Goal: Learn about a topic

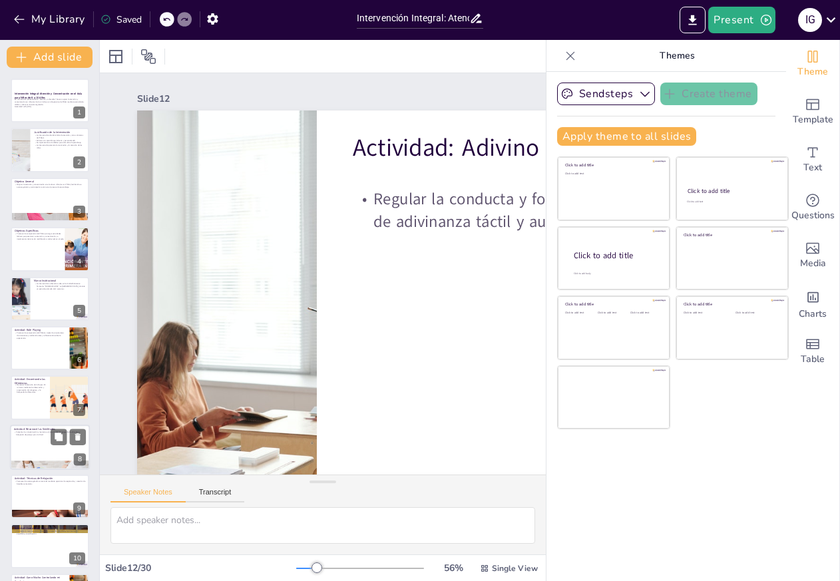
checkbox input "true"
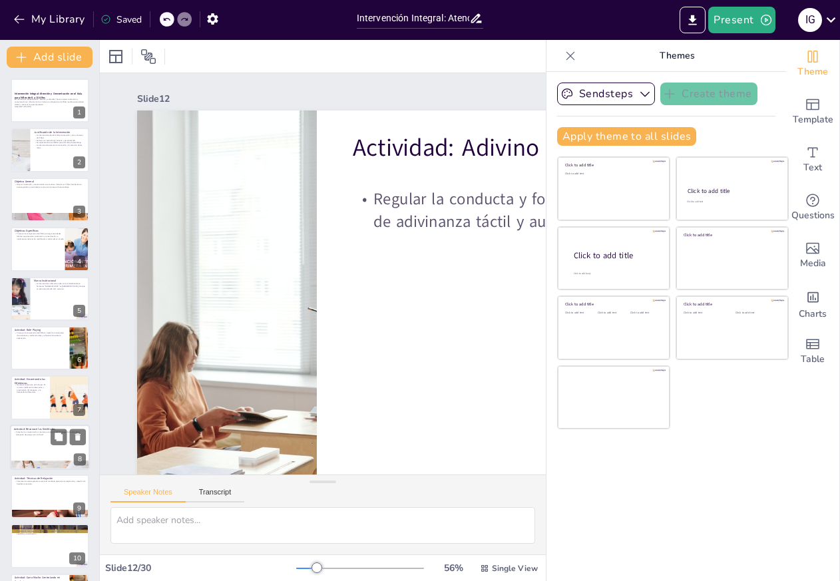
checkbox input "true"
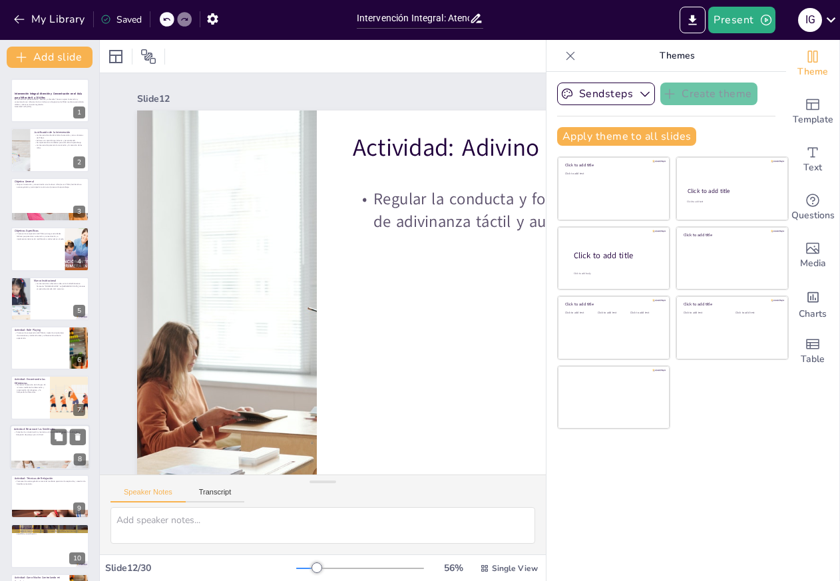
checkbox input "true"
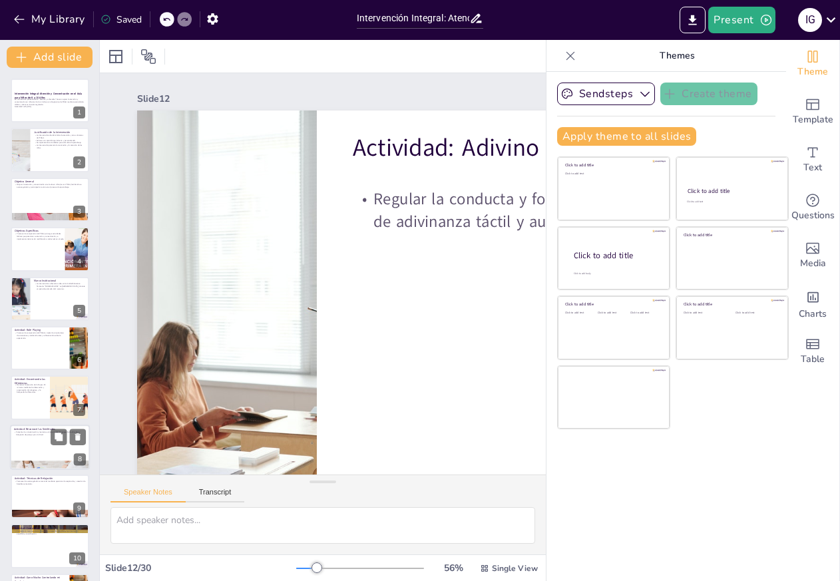
checkbox input "true"
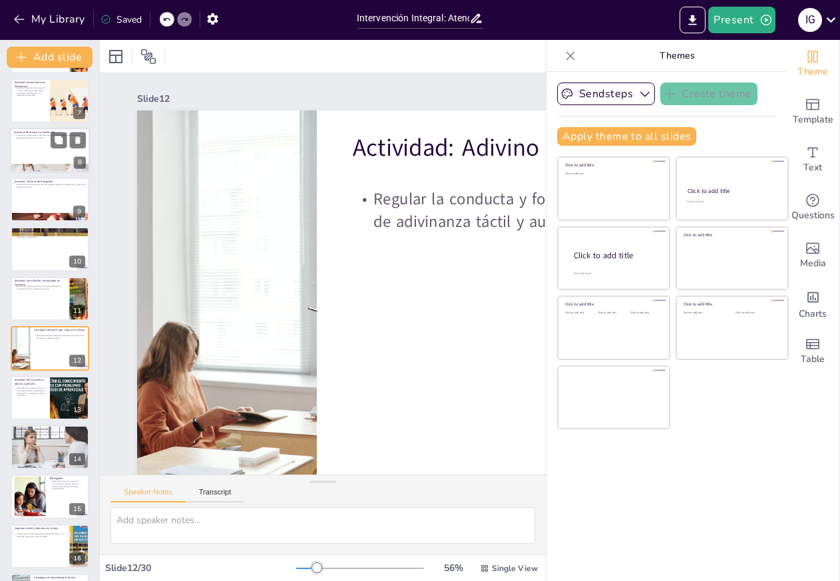
click at [31, 147] on div at bounding box center [50, 150] width 80 height 45
checkbox input "true"
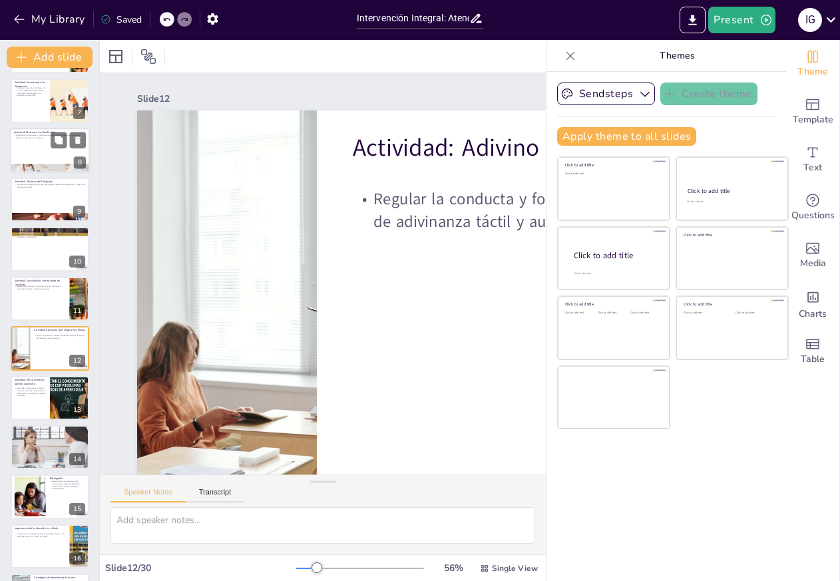
checkbox input "true"
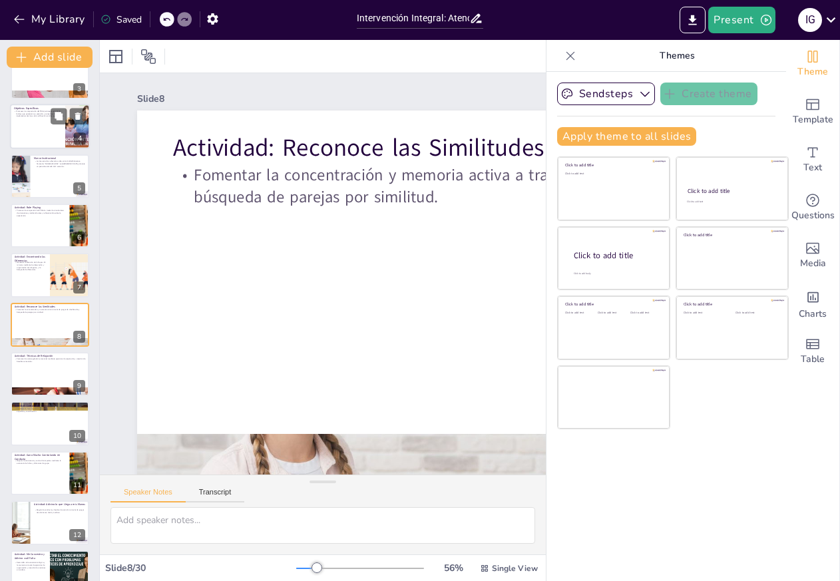
checkbox input "true"
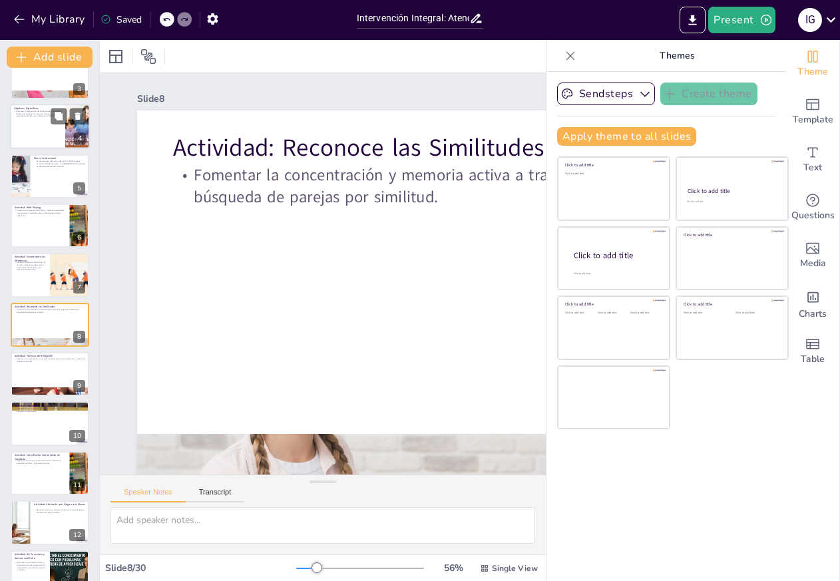
checkbox input "true"
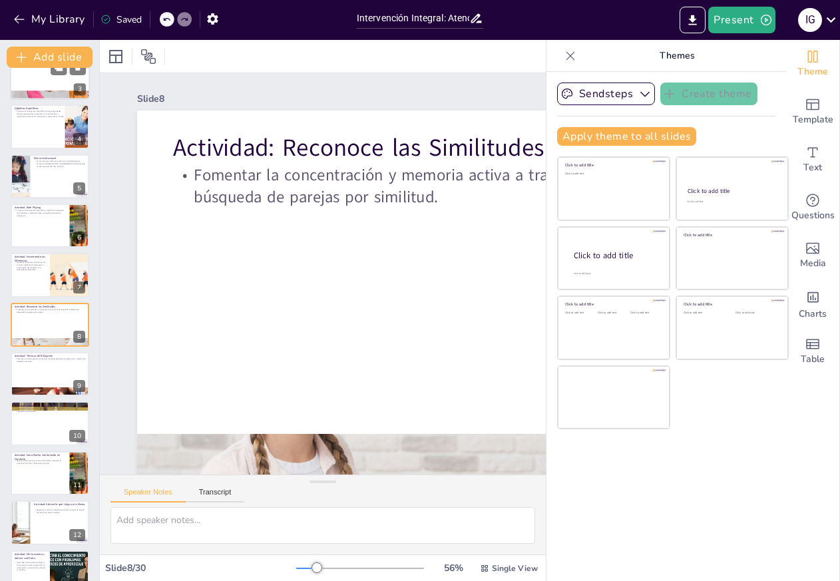
checkbox input "true"
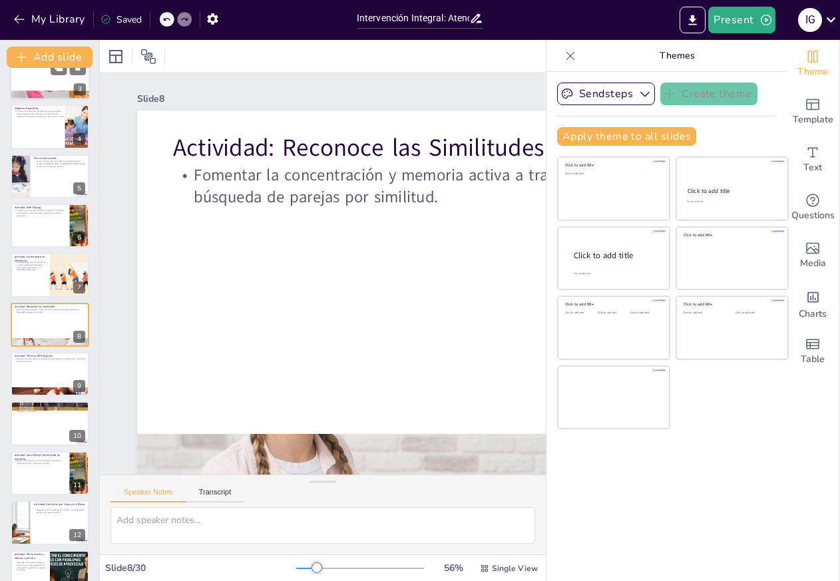
checkbox input "true"
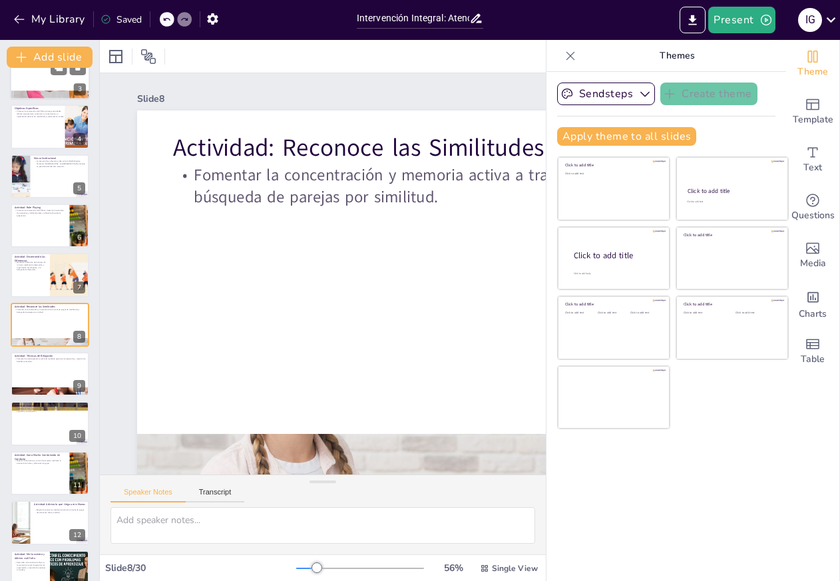
checkbox input "true"
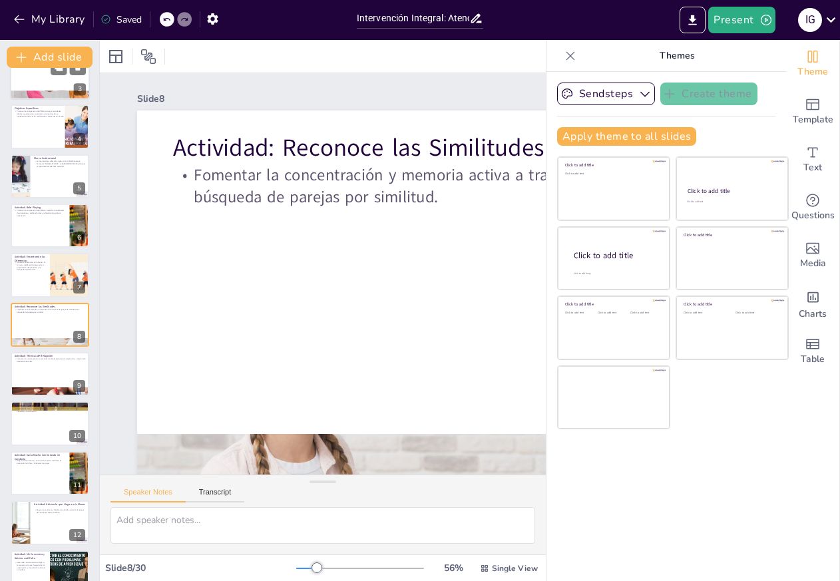
click at [30, 95] on div at bounding box center [50, 95] width 80 height 107
checkbox input "true"
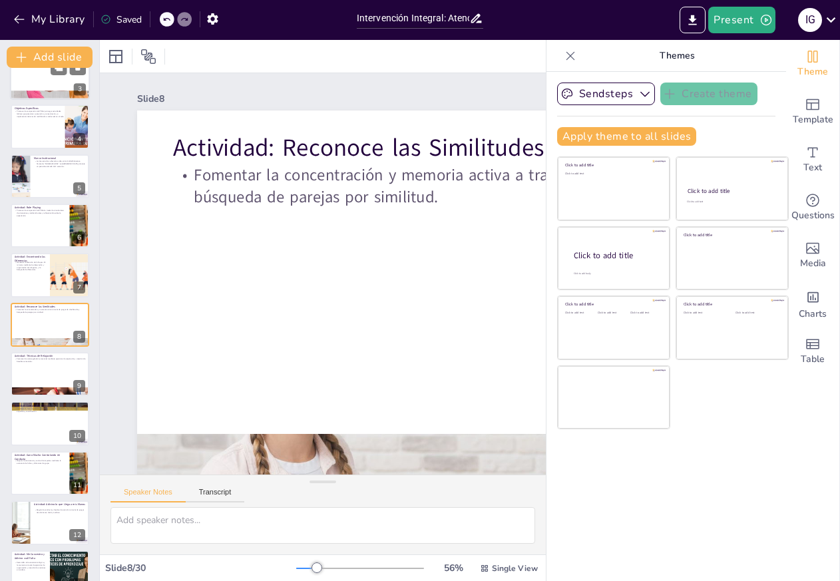
checkbox input "true"
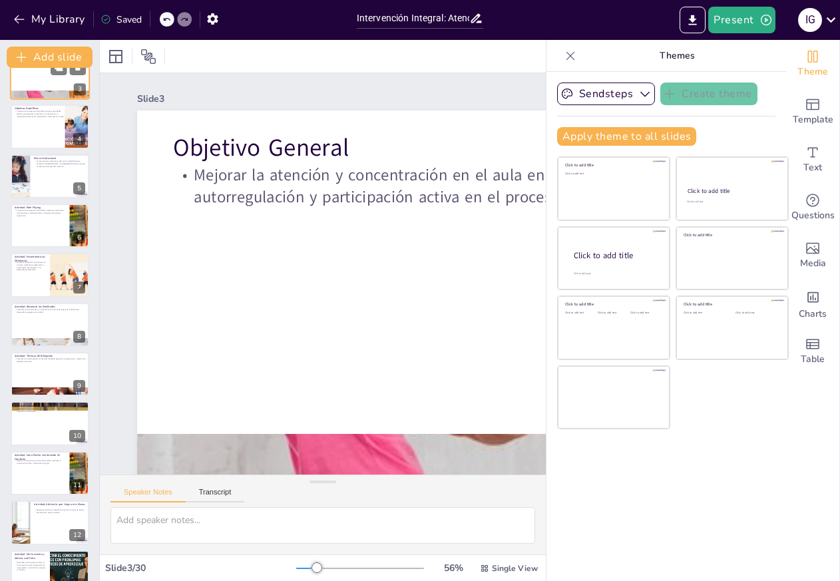
scroll to position [0, 0]
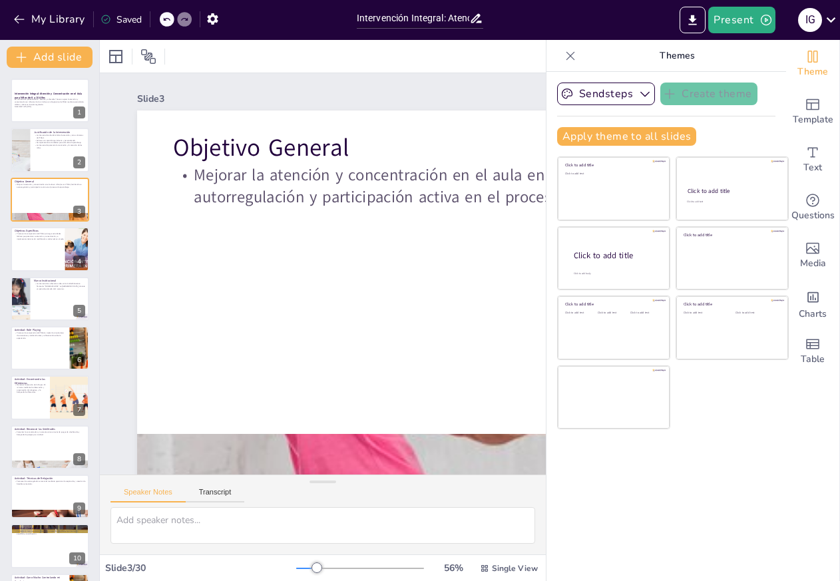
checkbox input "true"
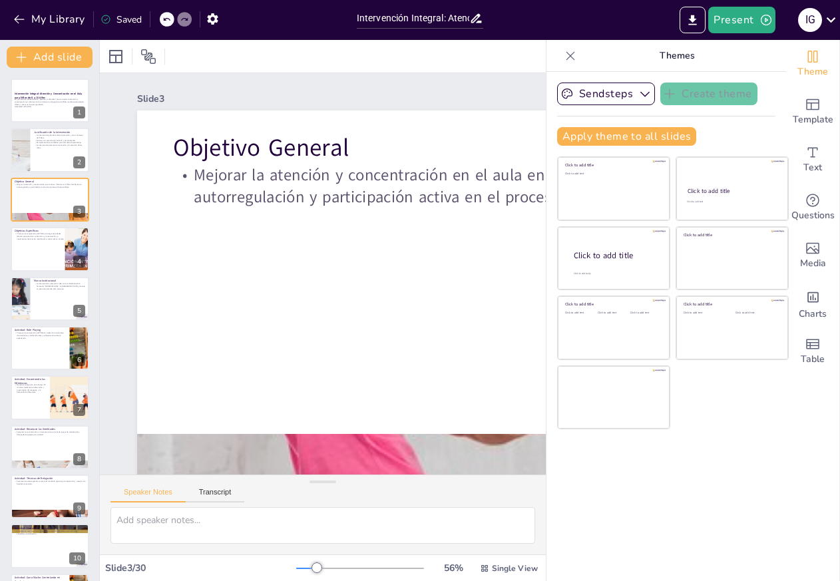
checkbox input "true"
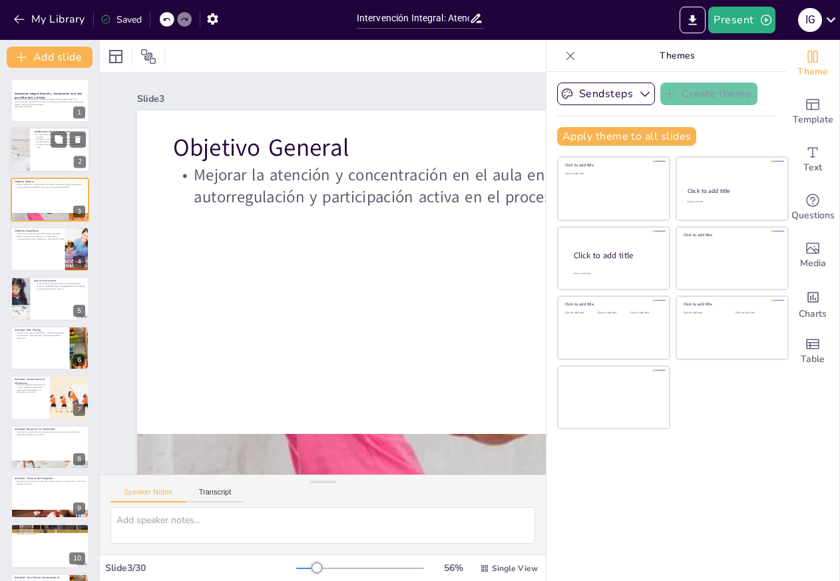
checkbox input "true"
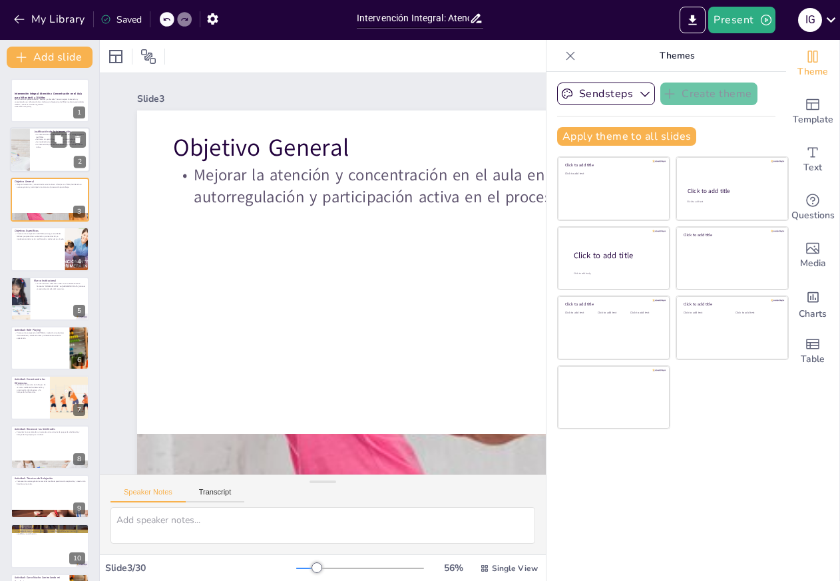
checkbox input "true"
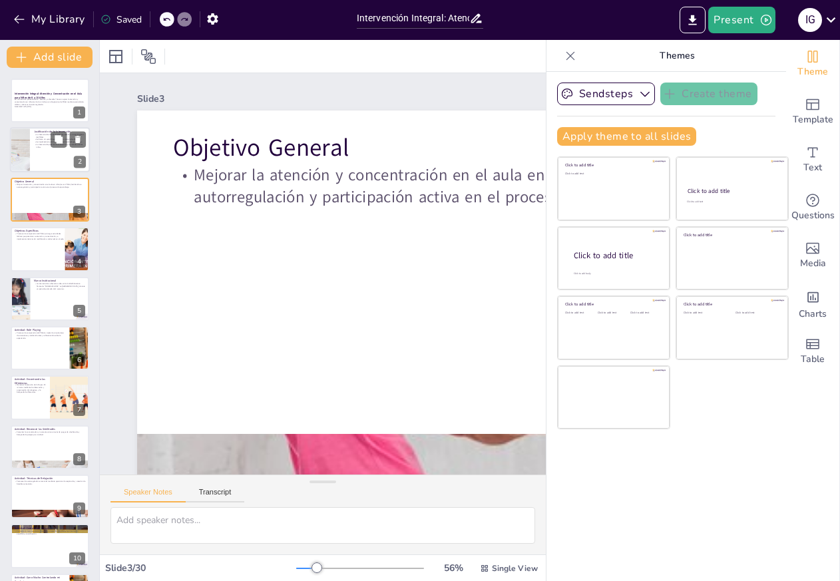
checkbox input "true"
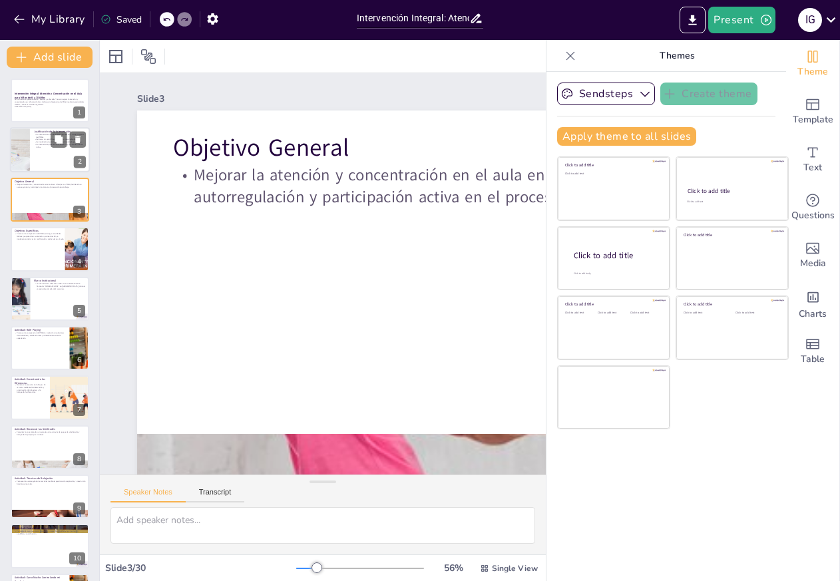
checkbox input "true"
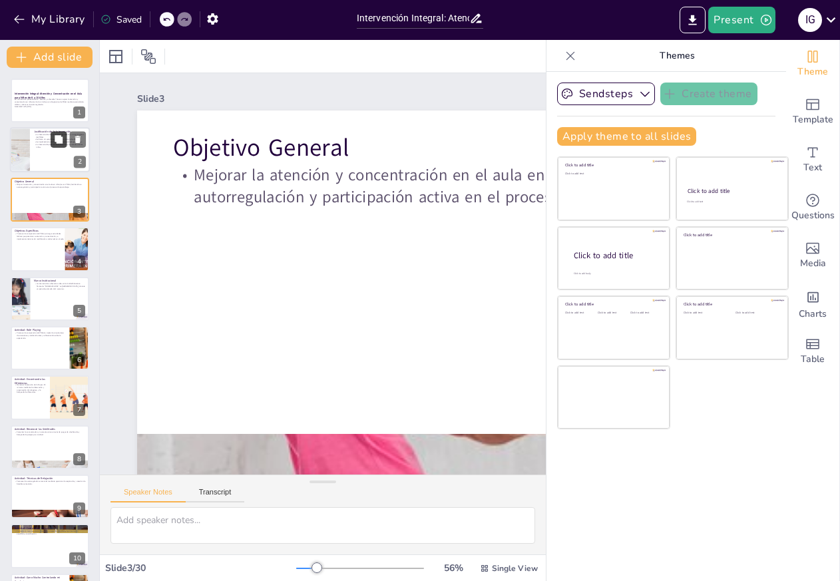
checkbox input "true"
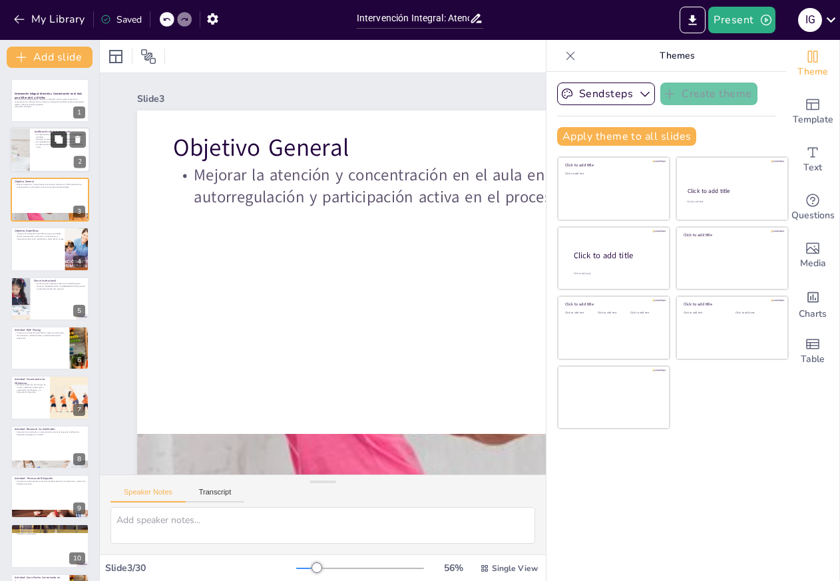
checkbox input "true"
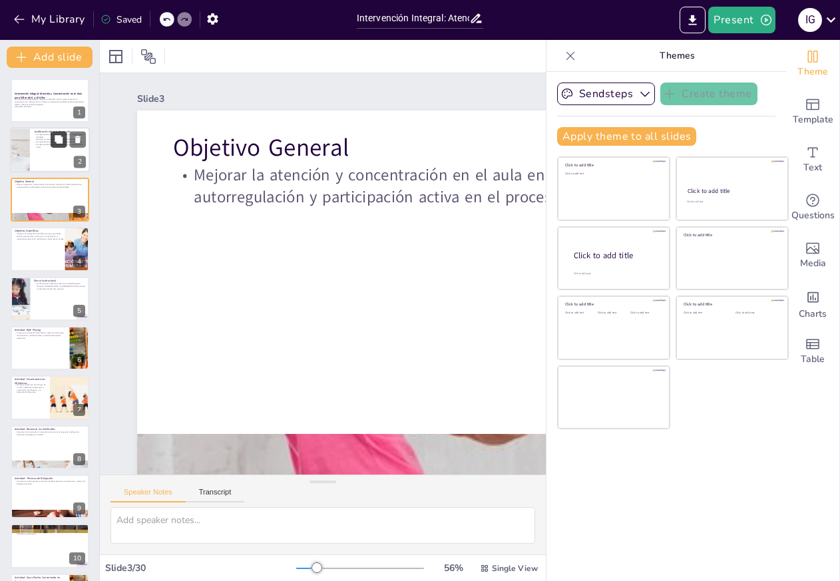
checkbox input "true"
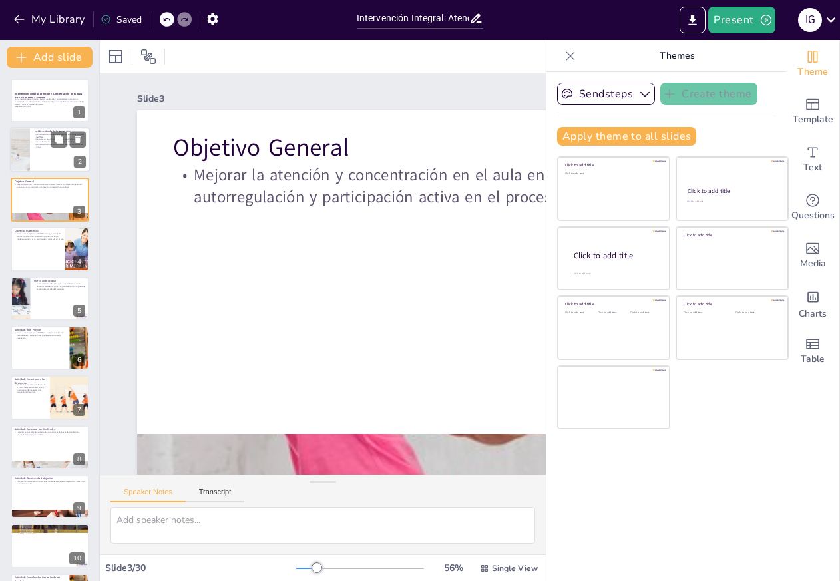
checkbox input "true"
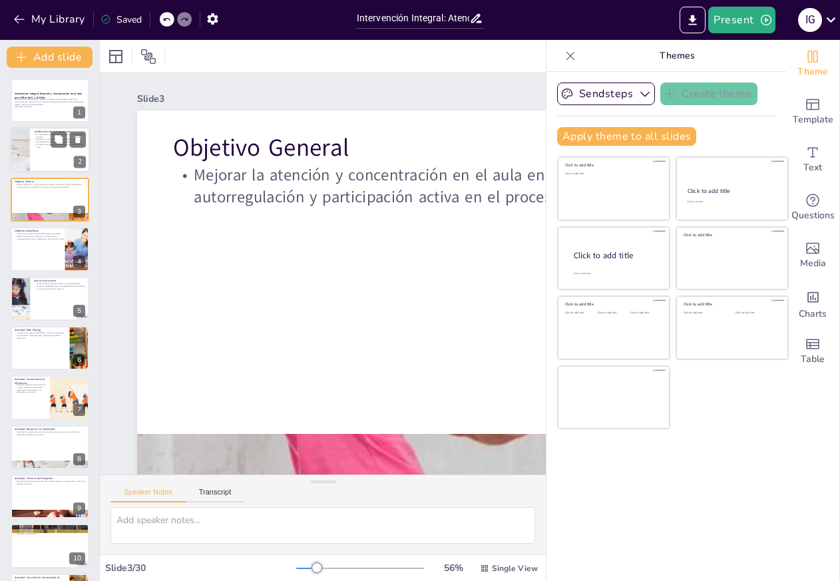
click at [49, 137] on p "La intervención aborda la falta de atención y otros síntomas del TDAH." at bounding box center [60, 136] width 52 height 5
checkbox input "true"
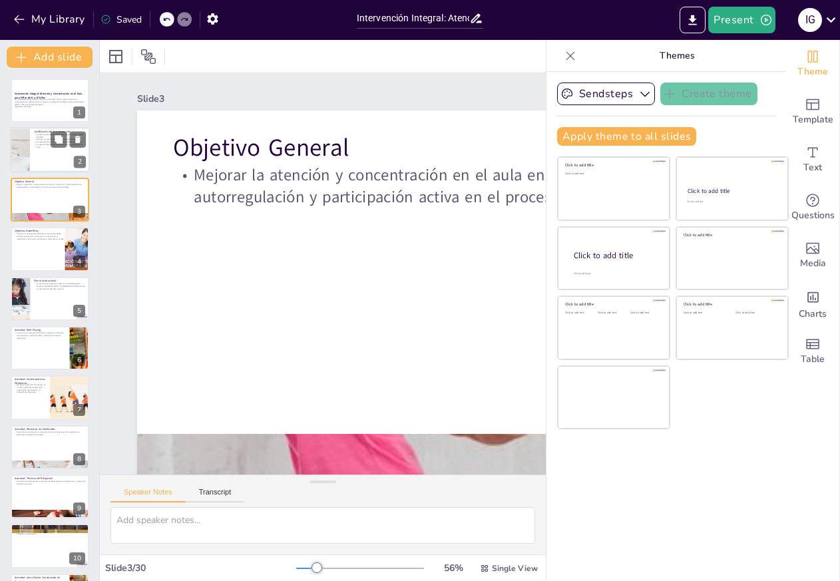
checkbox input "true"
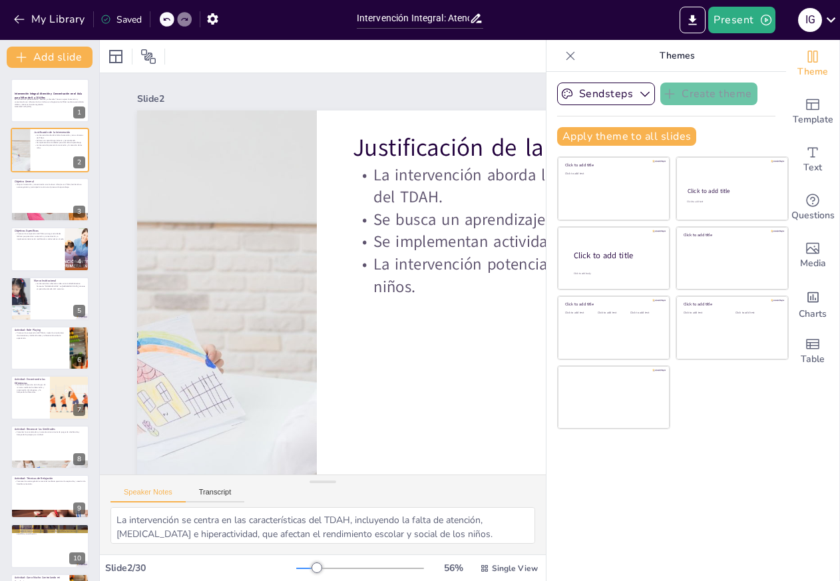
checkbox input "true"
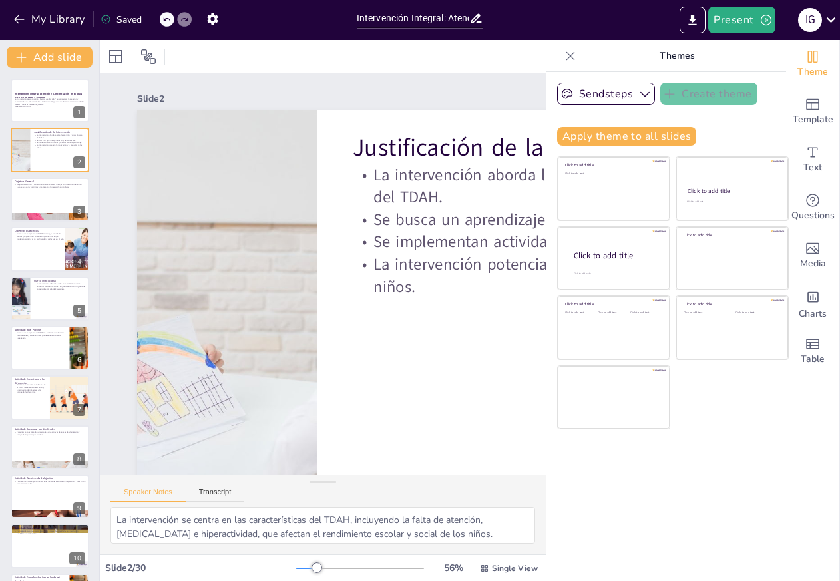
checkbox input "true"
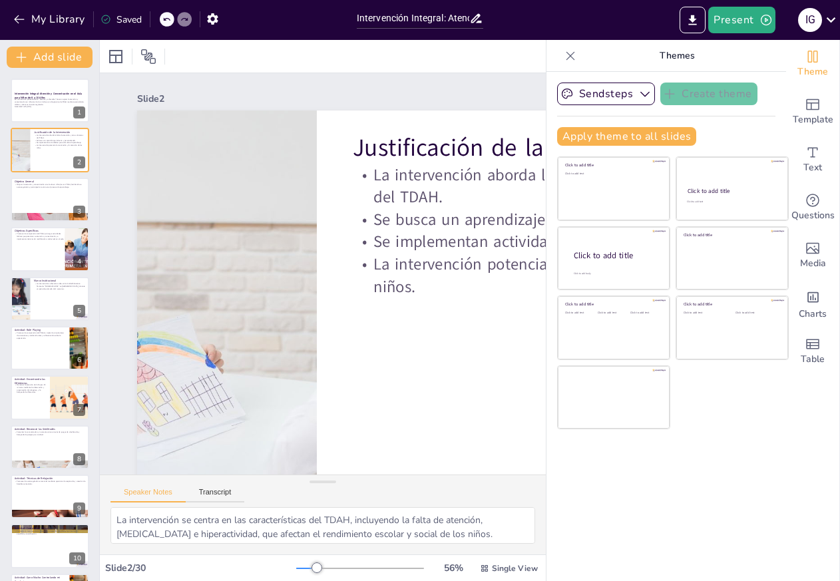
checkbox input "true"
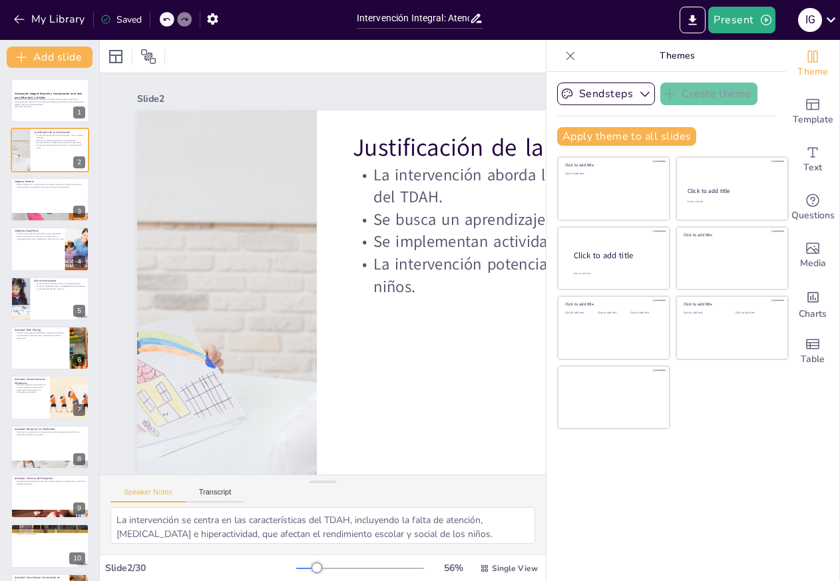
checkbox input "true"
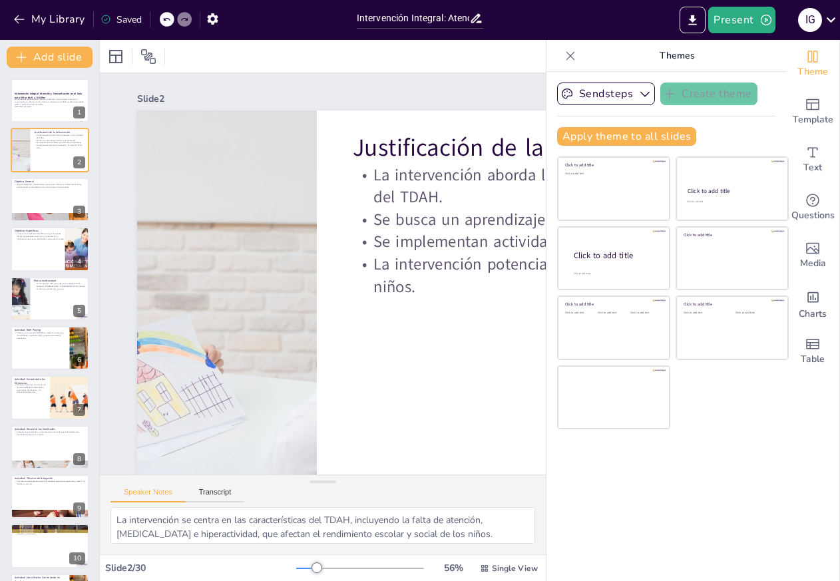
checkbox input "true"
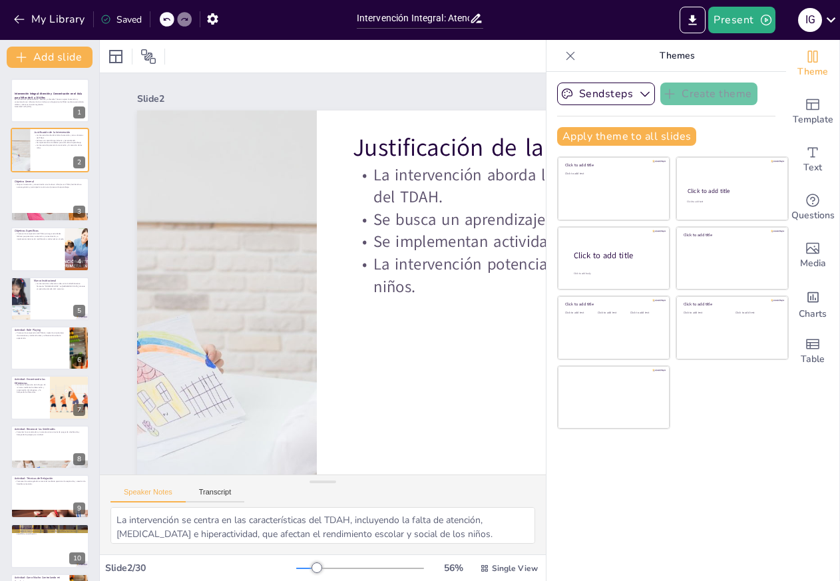
checkbox input "true"
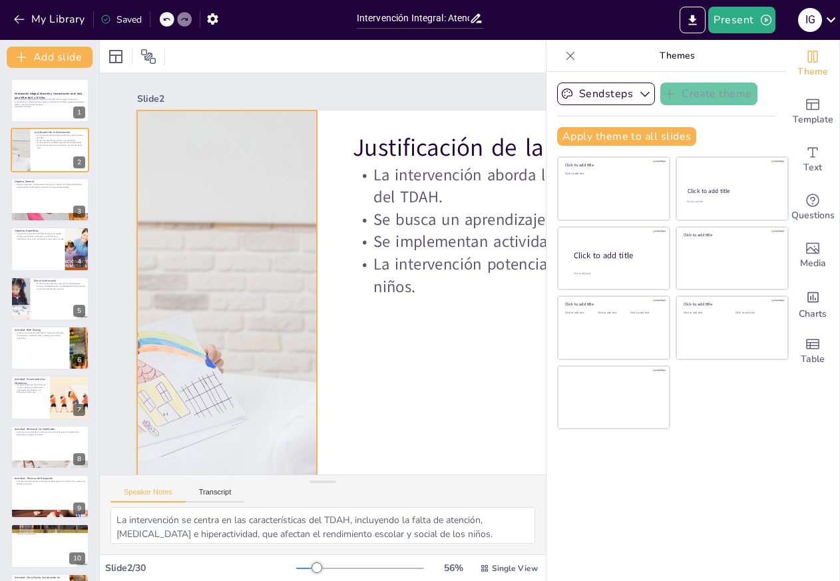
checkbox input "true"
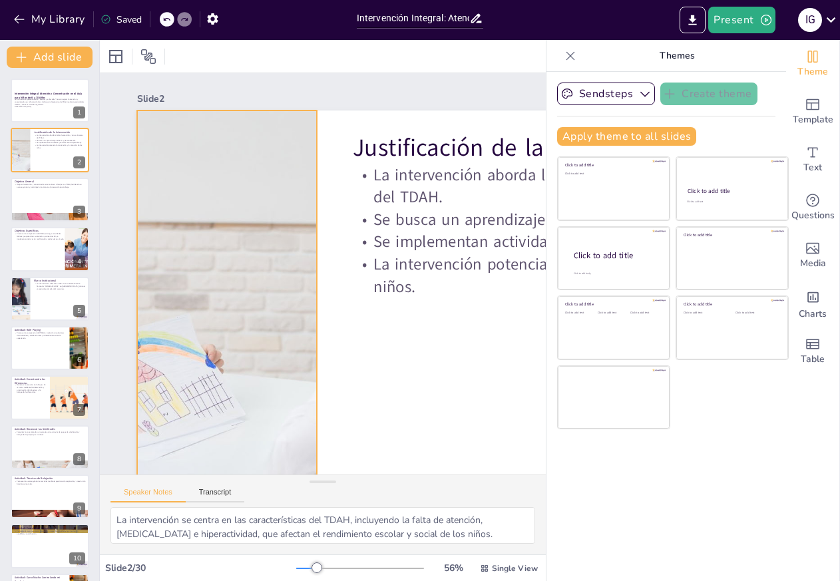
checkbox input "true"
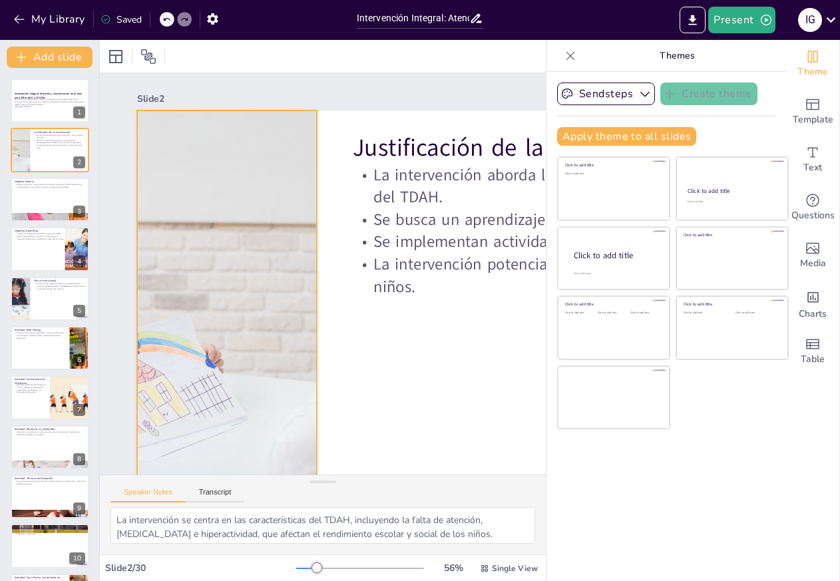
checkbox input "true"
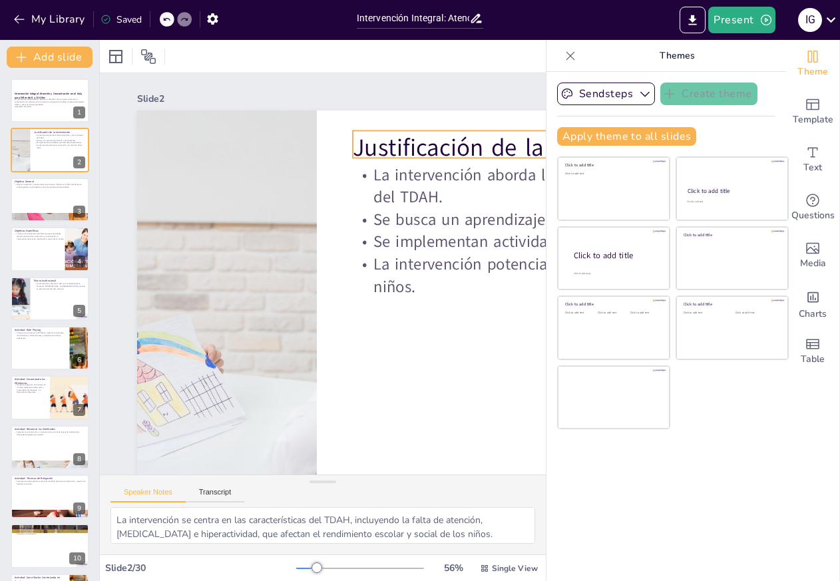
checkbox input "true"
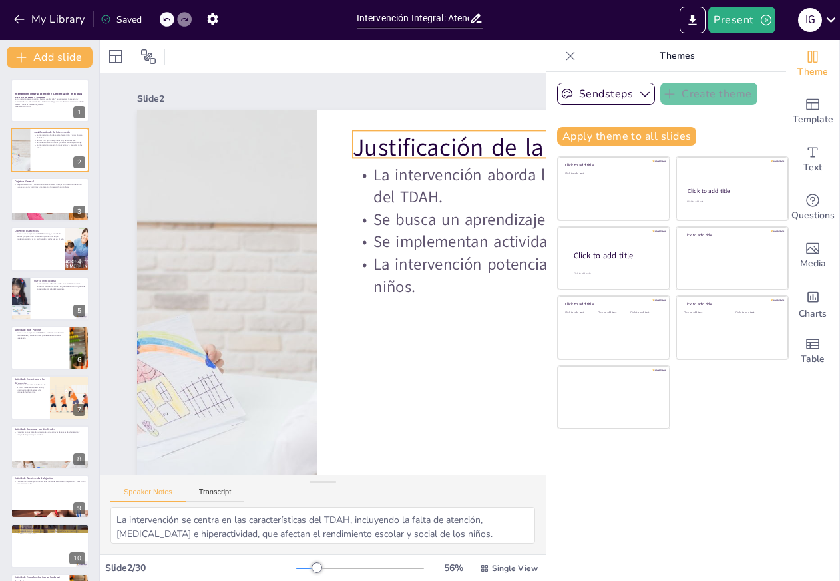
checkbox input "true"
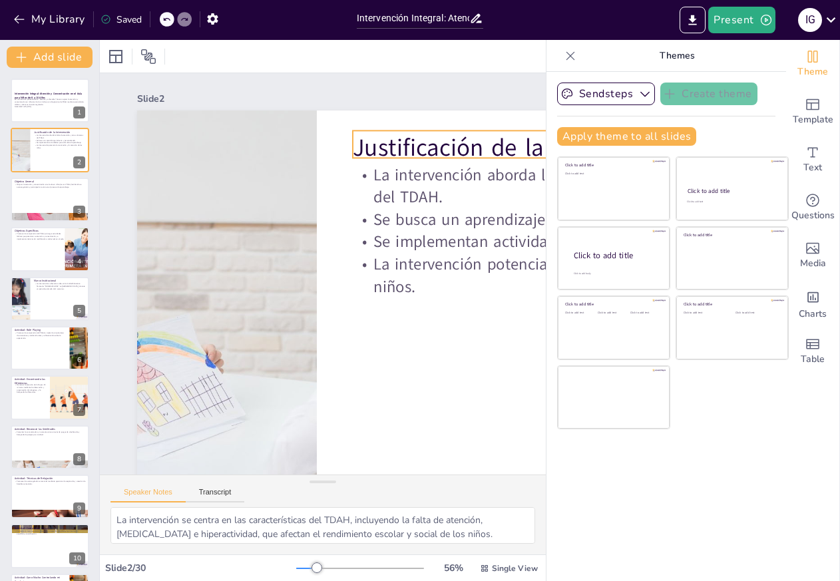
checkbox input "true"
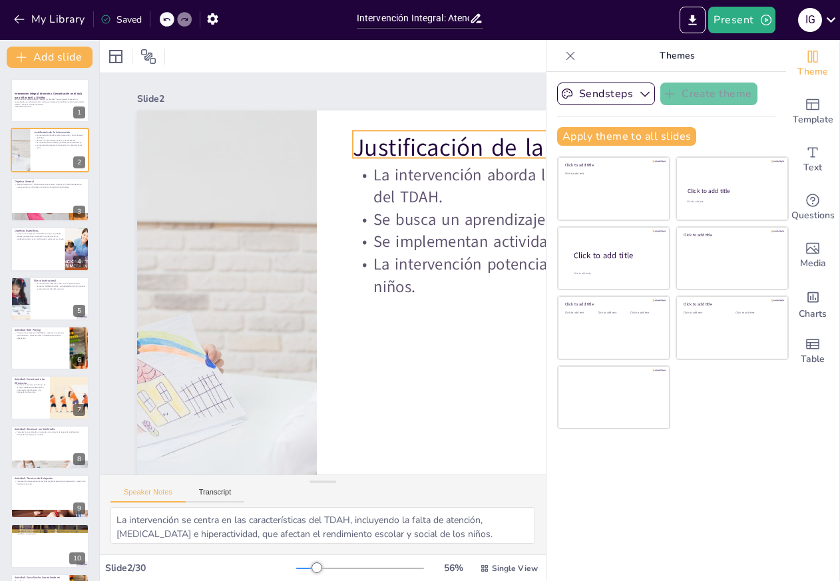
checkbox input "true"
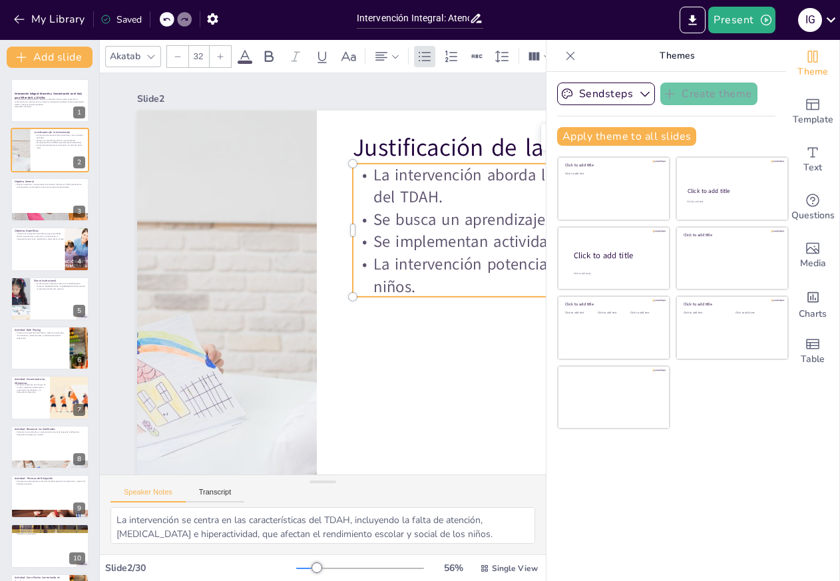
click at [463, 238] on p "Se implementan actividades que estimulan el aprendizaje." at bounding box center [586, 242] width 467 height 23
checkbox input "true"
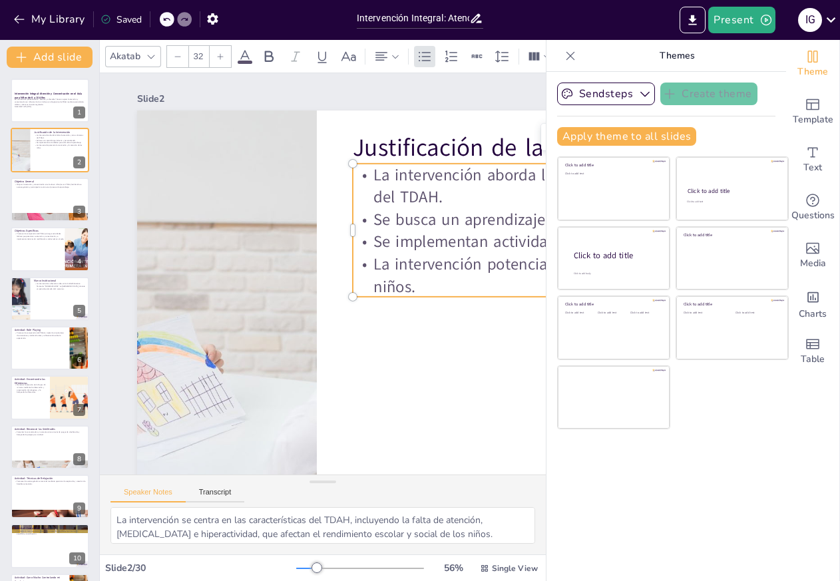
checkbox input "true"
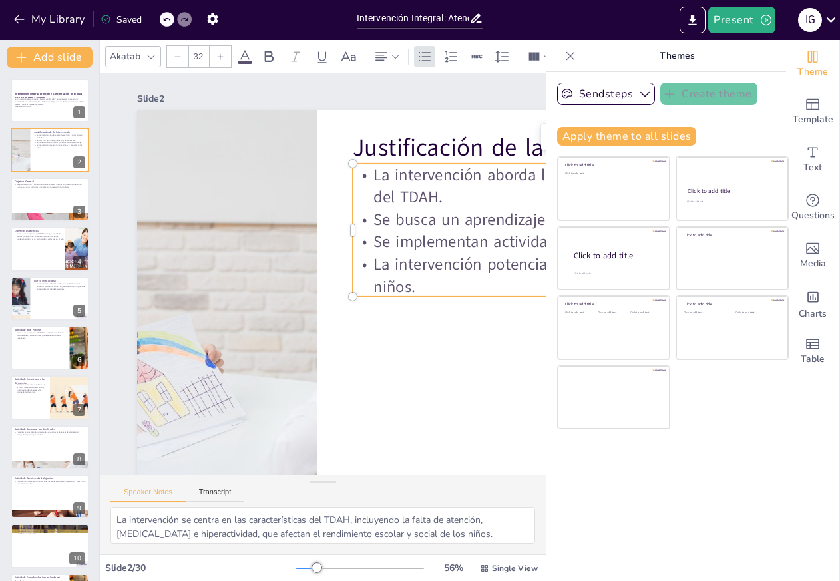
checkbox input "true"
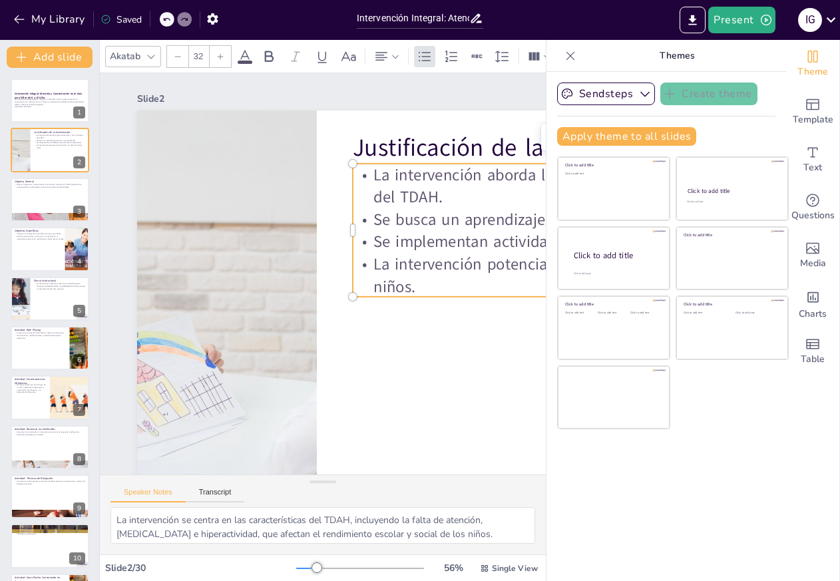
checkbox input "true"
click at [569, 58] on div at bounding box center [570, 55] width 21 height 21
checkbox input "true"
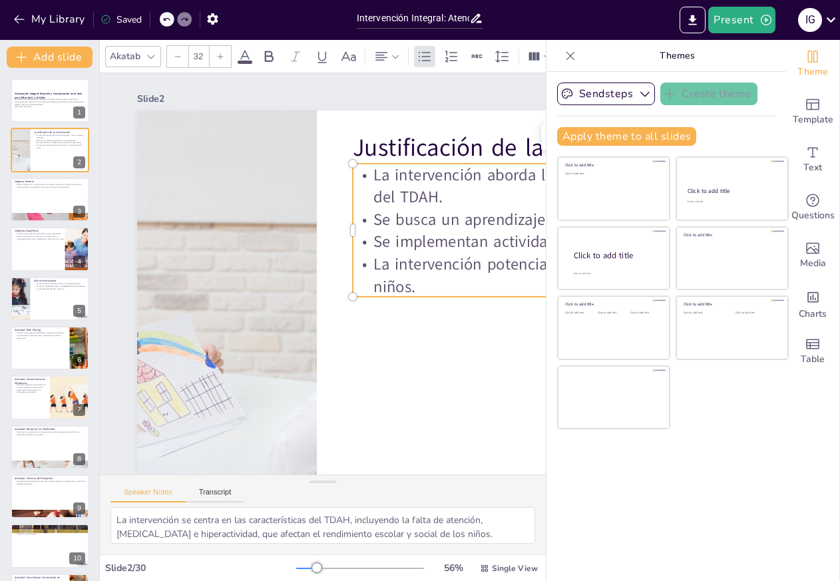
checkbox input "true"
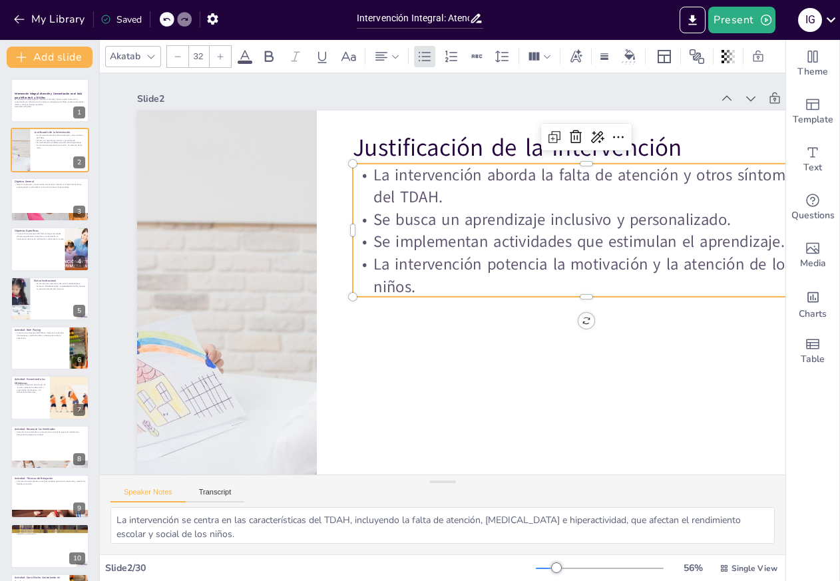
checkbox input "true"
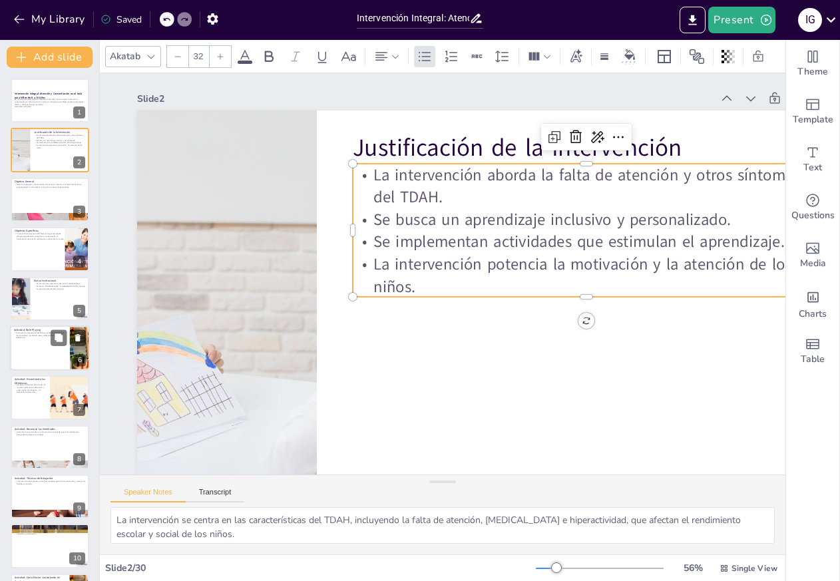
click at [51, 347] on div at bounding box center [50, 347] width 80 height 45
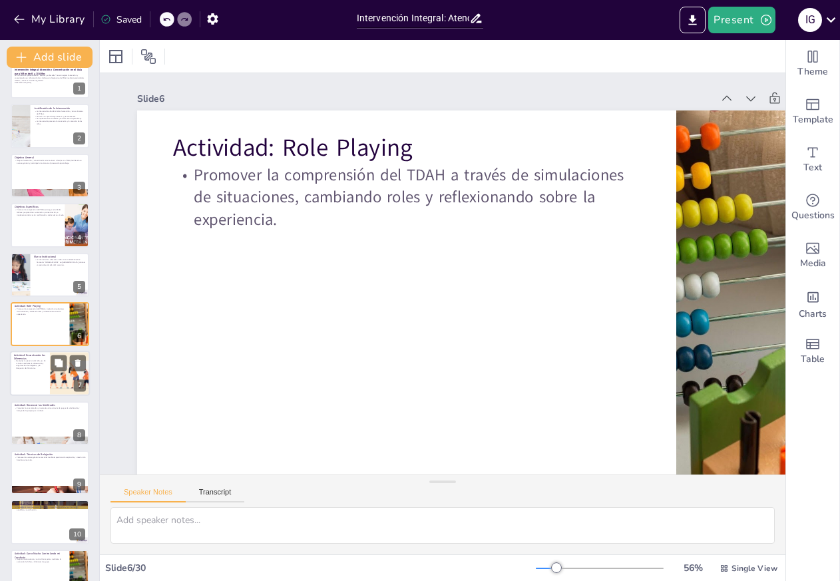
click at [49, 390] on div at bounding box center [50, 373] width 80 height 45
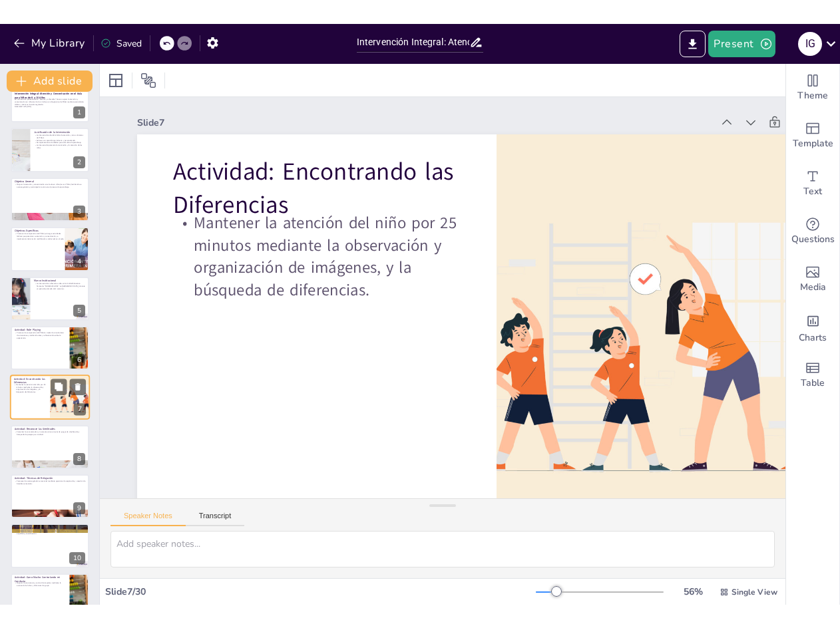
scroll to position [73, 0]
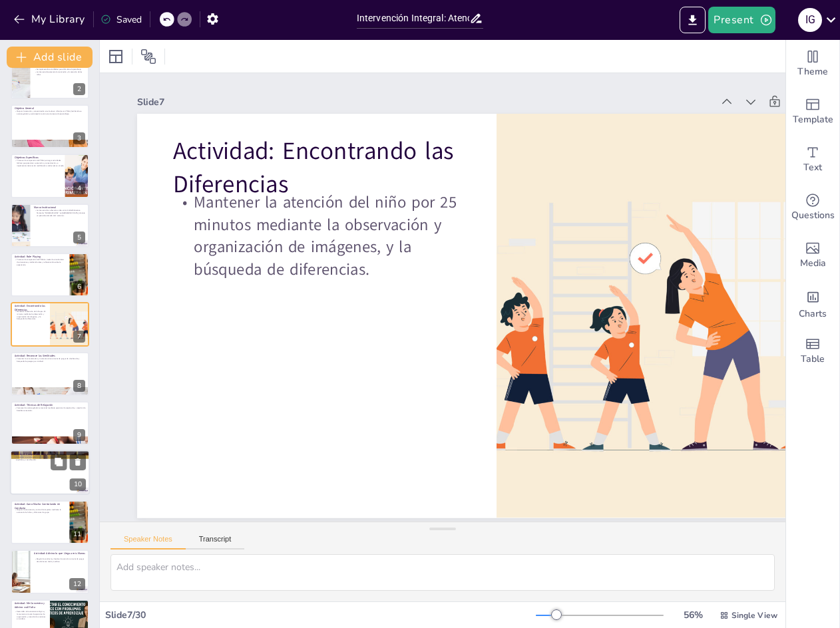
click at [22, 482] on div at bounding box center [50, 472] width 80 height 45
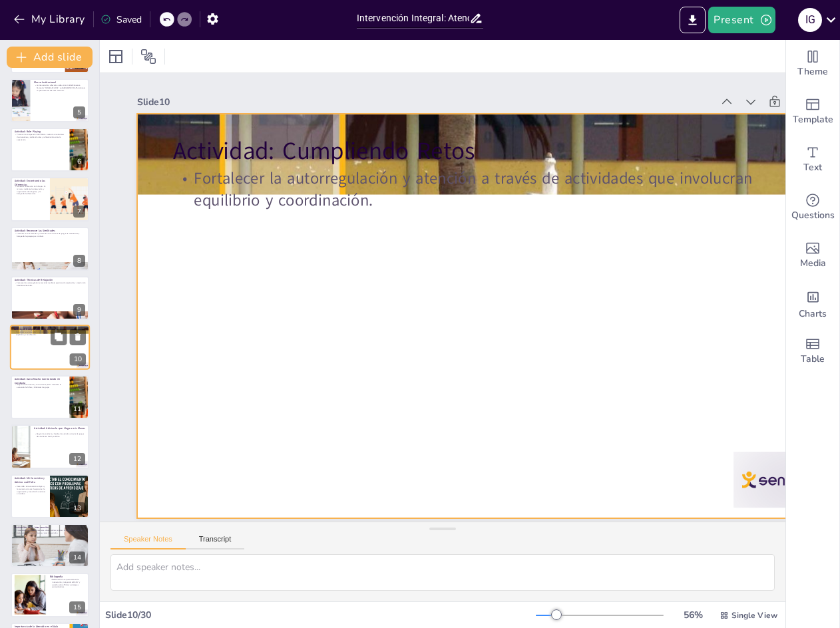
click at [30, 357] on div at bounding box center [50, 347] width 80 height 45
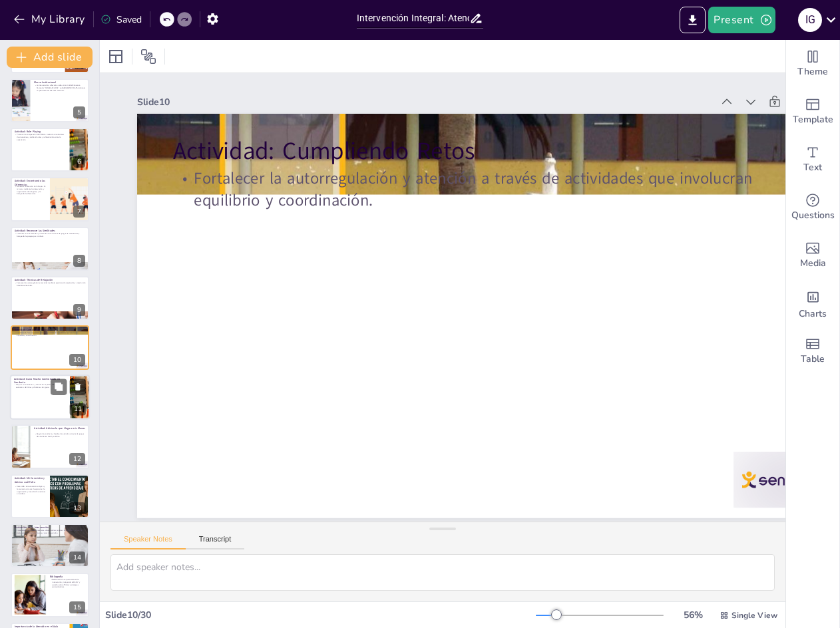
click at [31, 385] on p "Mejorar la convivencia y control de impulsos mediante la economía de fichas y d…" at bounding box center [40, 385] width 52 height 5
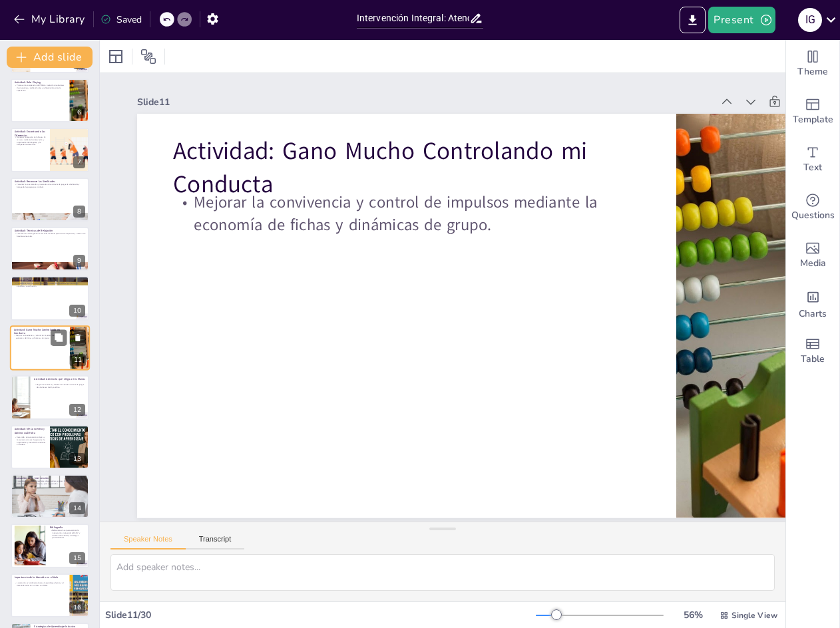
scroll to position [0, 0]
click at [37, 284] on p "Fortalecer la autorregulación y atención a través de actividades que involucran…" at bounding box center [50, 284] width 72 height 5
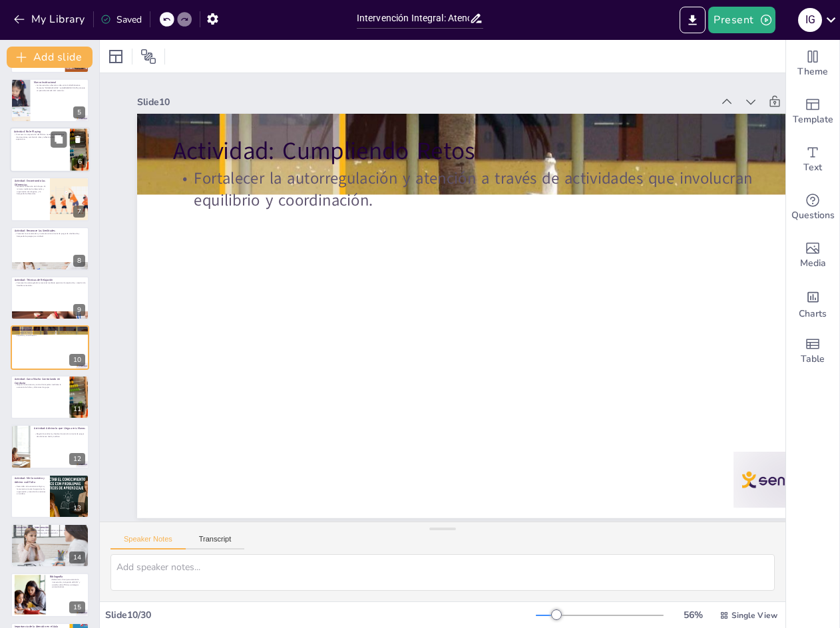
click at [25, 169] on div at bounding box center [50, 149] width 80 height 45
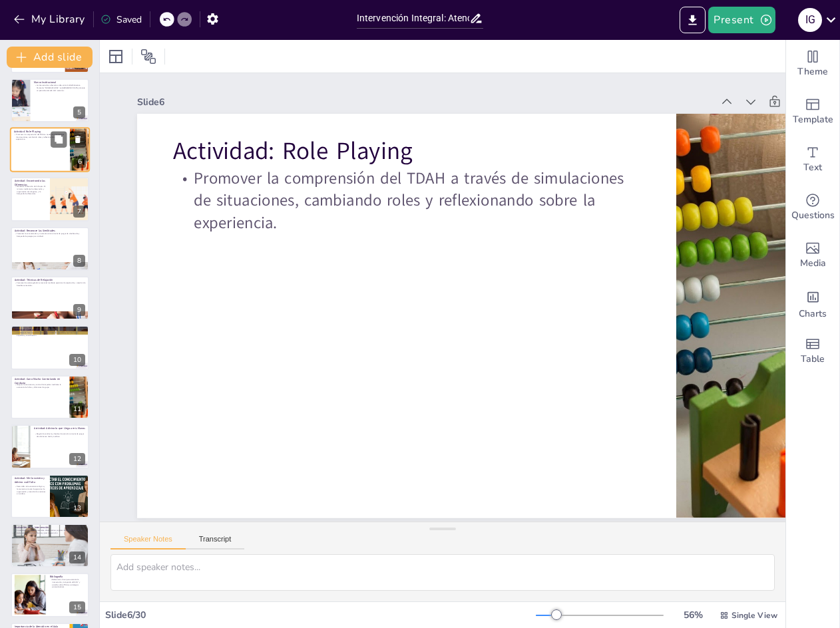
scroll to position [0, 0]
